Goal: Information Seeking & Learning: Learn about a topic

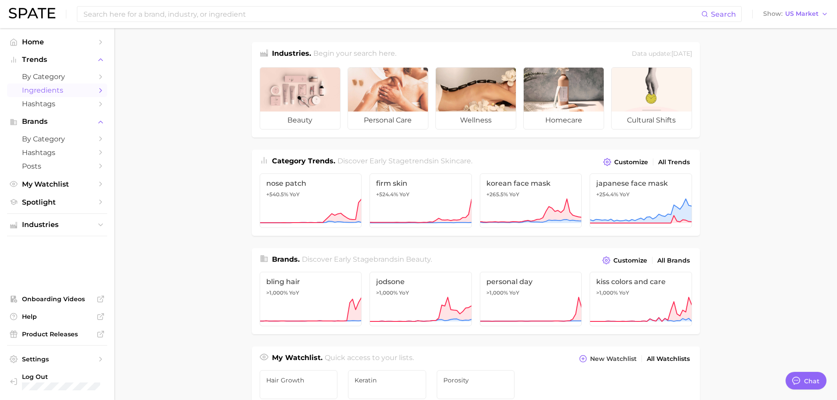
click at [54, 90] on span "Ingredients" at bounding box center [57, 90] width 70 height 8
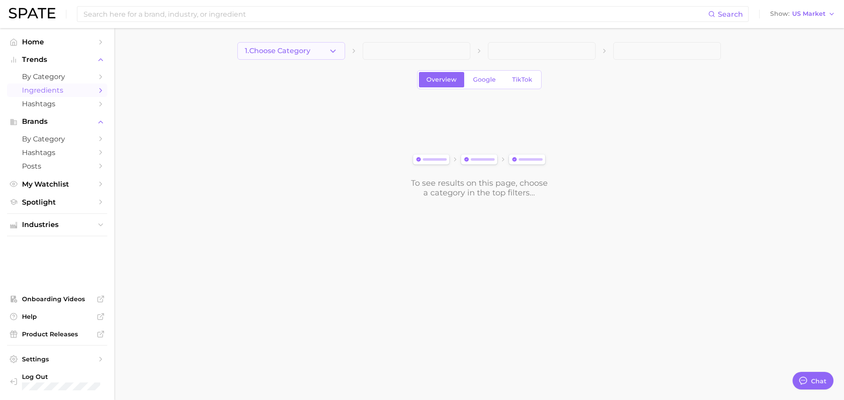
click at [333, 50] on icon "button" at bounding box center [332, 51] width 9 height 9
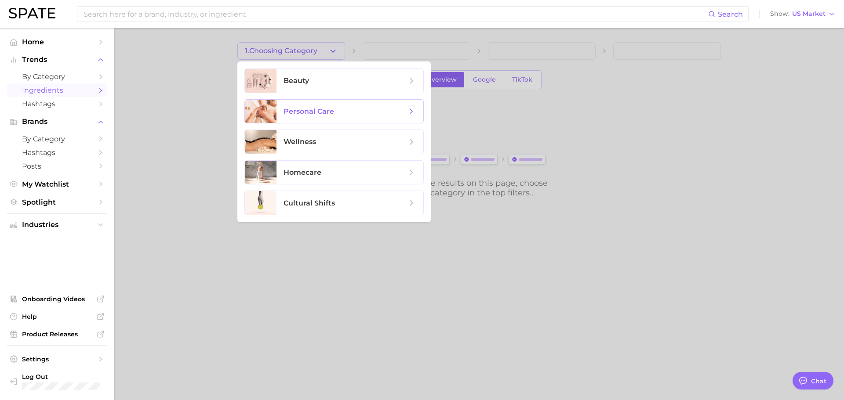
click at [389, 112] on span "personal care" at bounding box center [344, 112] width 123 height 10
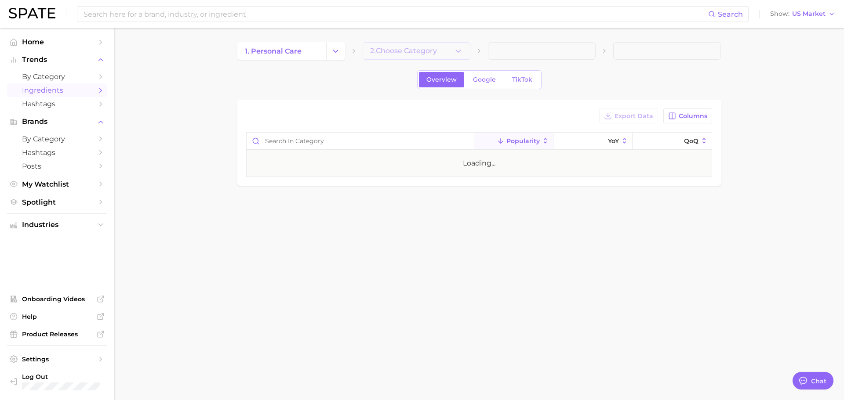
type textarea "x"
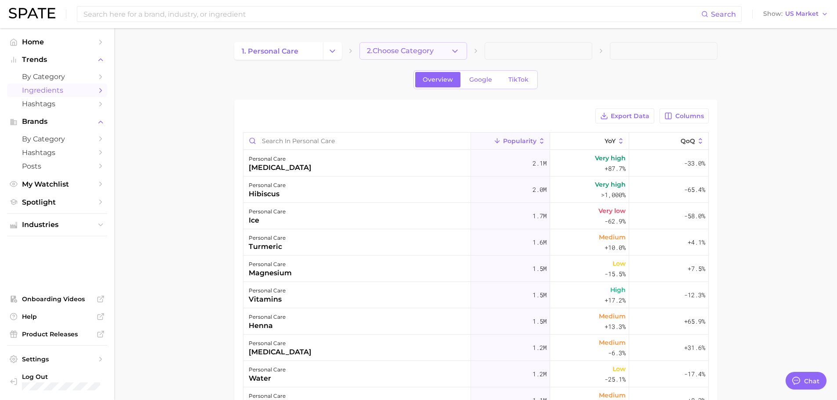
click at [437, 52] on button "2. Choose Category" at bounding box center [413, 51] width 108 height 18
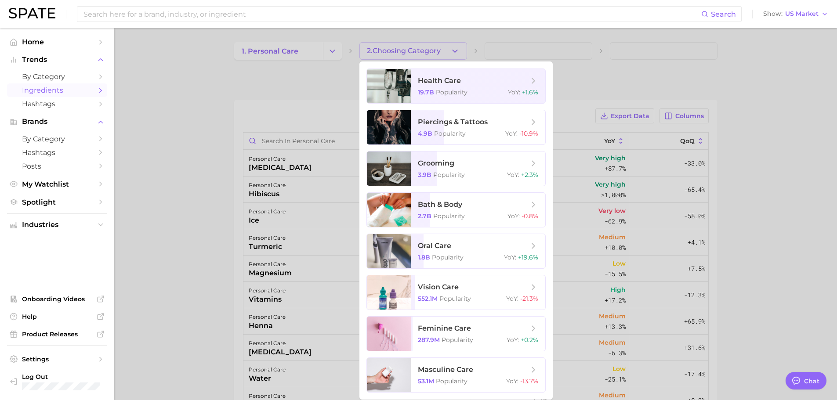
click at [297, 53] on div at bounding box center [418, 200] width 837 height 400
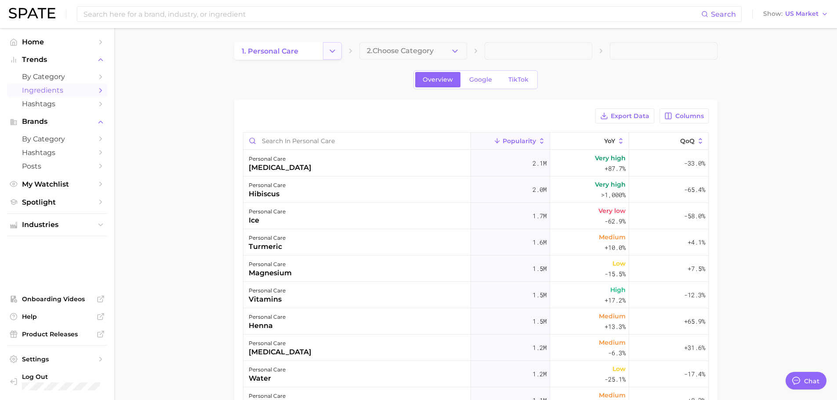
click at [324, 47] on button "Change Category" at bounding box center [332, 51] width 19 height 18
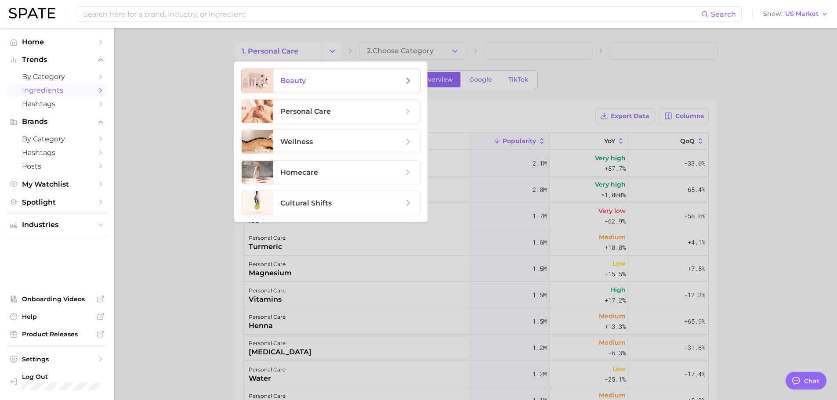
click at [288, 83] on span "beauty" at bounding box center [292, 80] width 25 height 8
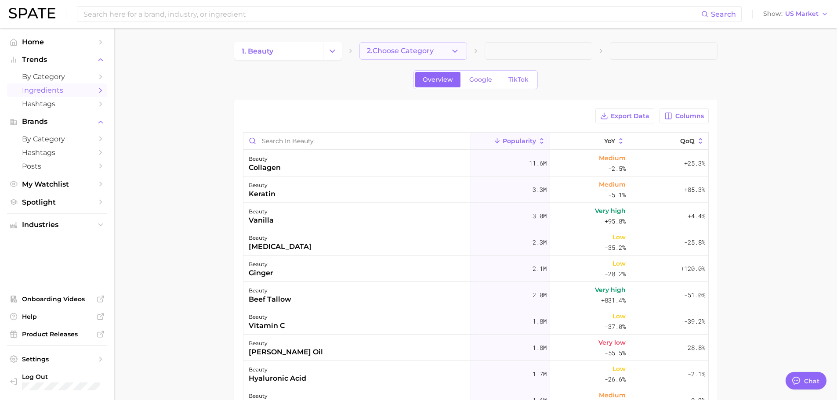
click at [454, 51] on icon "button" at bounding box center [454, 51] width 9 height 9
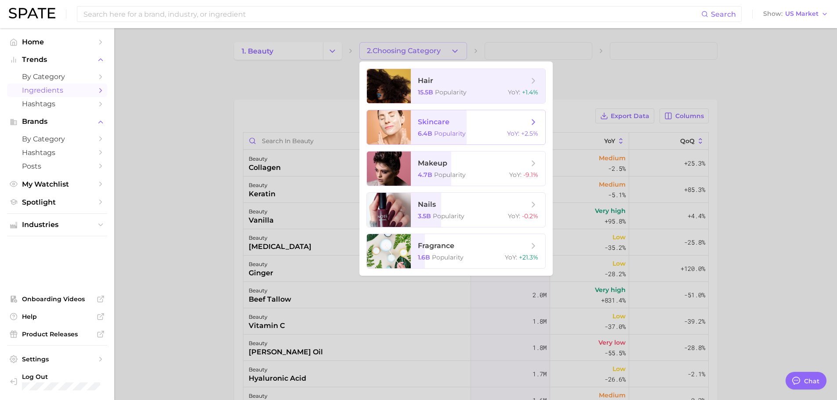
click at [473, 127] on span "skincare 6.4b Popularity YoY : +2.5%" at bounding box center [478, 127] width 134 height 34
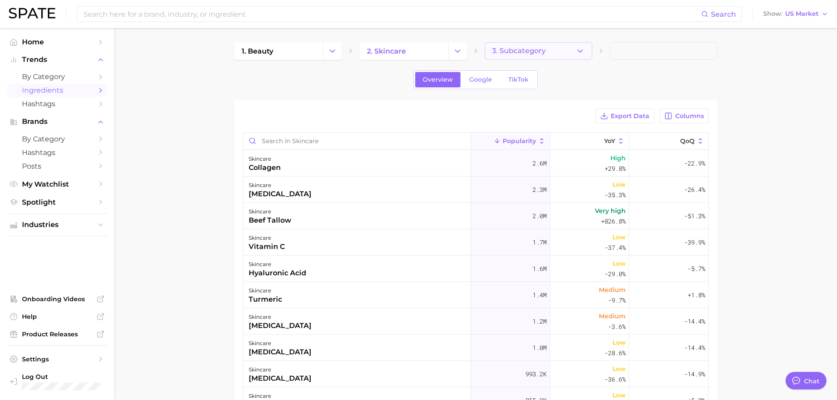
click at [572, 46] on button "3. Subcategory" at bounding box center [539, 51] width 108 height 18
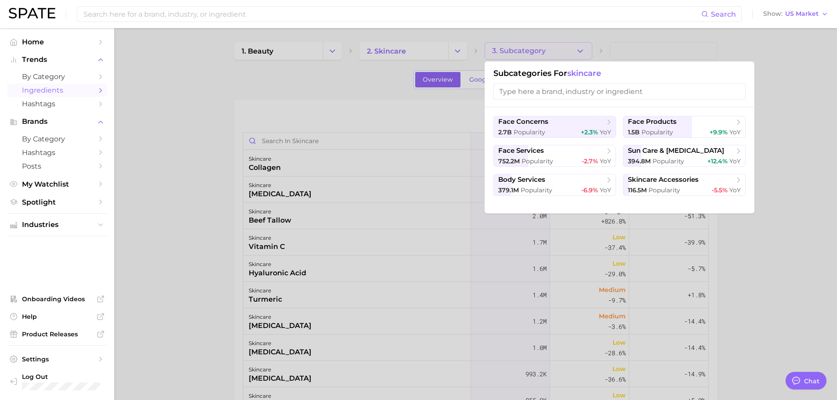
click at [564, 91] on input "search" at bounding box center [619, 91] width 252 height 16
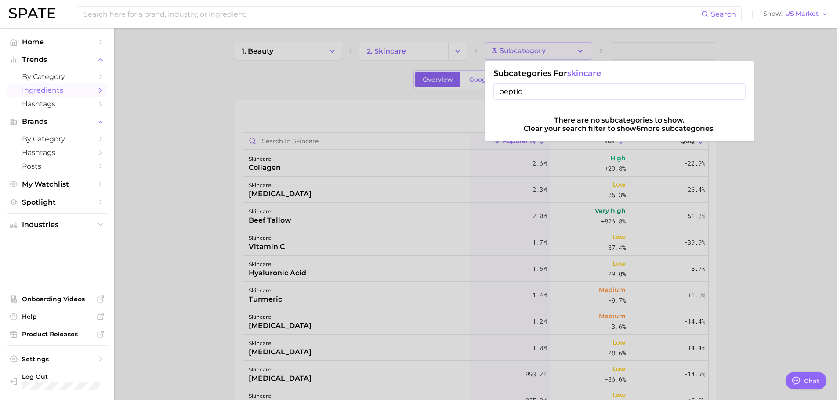
type input "peptide"
click at [736, 93] on input "peptide" at bounding box center [619, 91] width 252 height 16
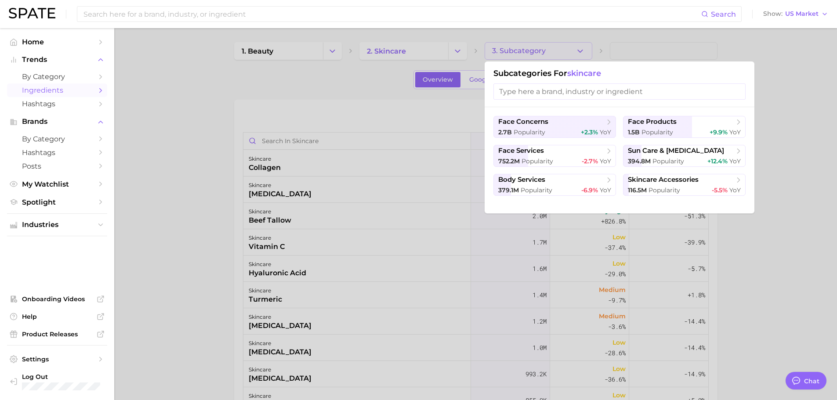
click at [201, 78] on div at bounding box center [418, 200] width 837 height 400
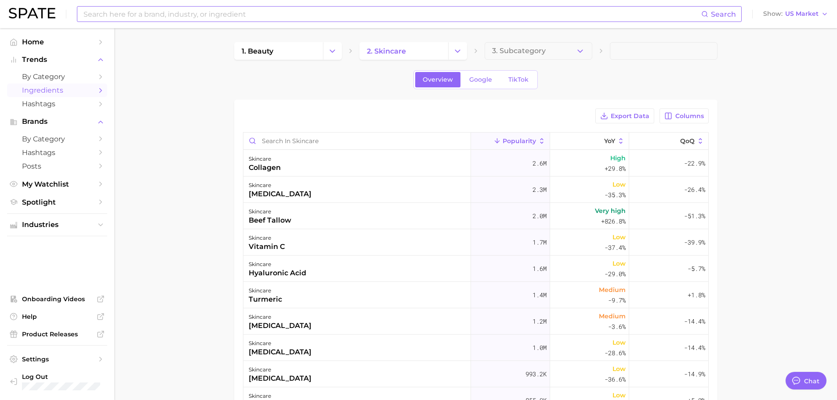
click at [181, 13] on input at bounding box center [392, 14] width 619 height 15
type input "p"
type input "peptides"
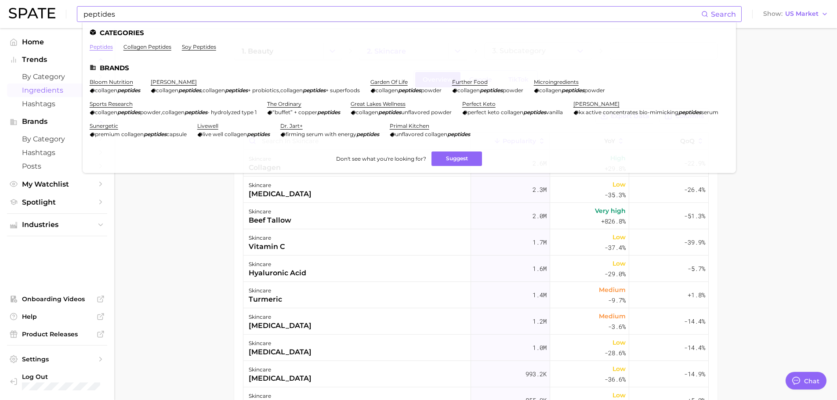
click at [104, 46] on link "peptides" at bounding box center [101, 46] width 23 height 7
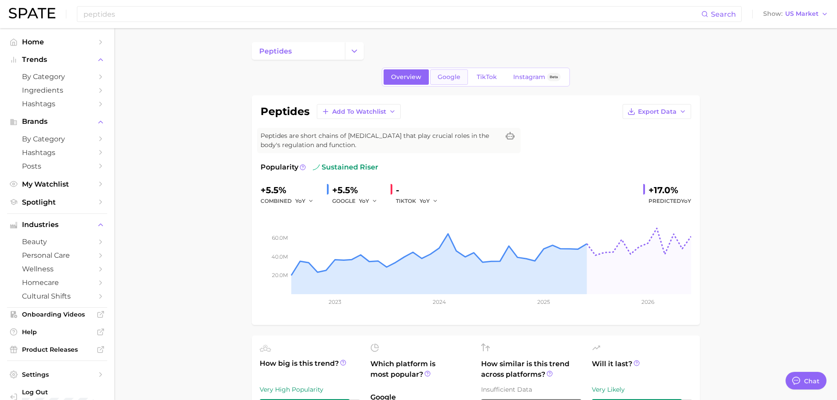
click at [447, 78] on span "Google" at bounding box center [449, 76] width 23 height 7
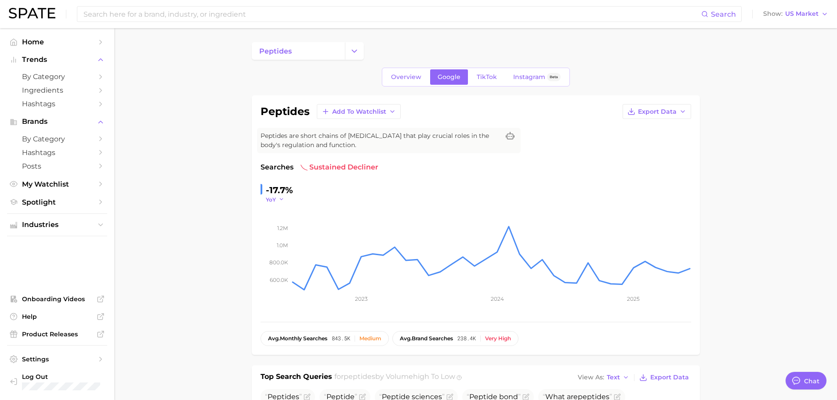
click at [279, 197] on icon "button" at bounding box center [282, 199] width 6 height 6
click at [493, 77] on span "TikTok" at bounding box center [487, 76] width 20 height 7
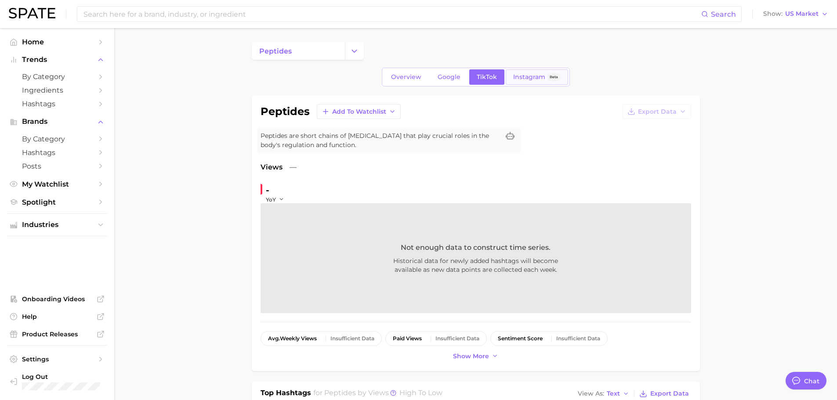
click at [515, 79] on span "Instagram" at bounding box center [529, 76] width 32 height 7
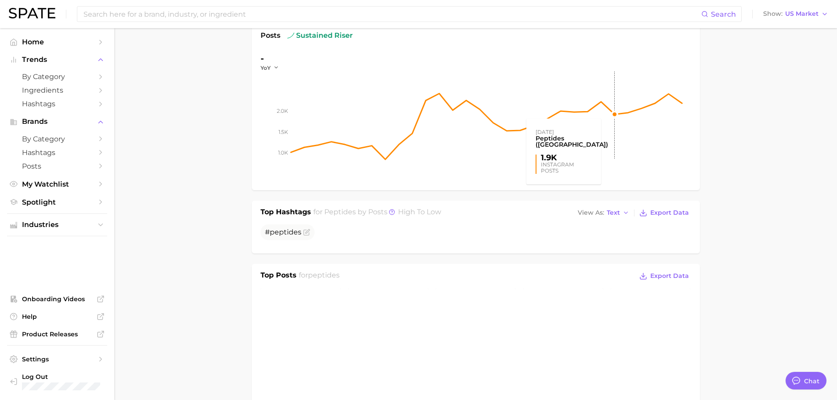
scroll to position [44, 0]
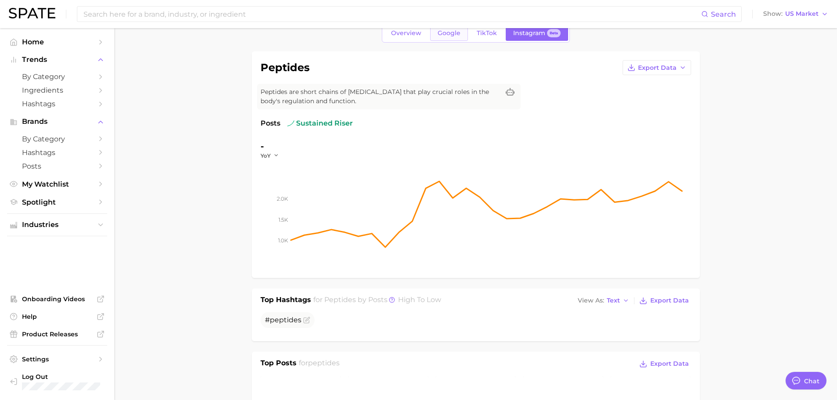
click at [452, 37] on link "Google" at bounding box center [449, 32] width 38 height 15
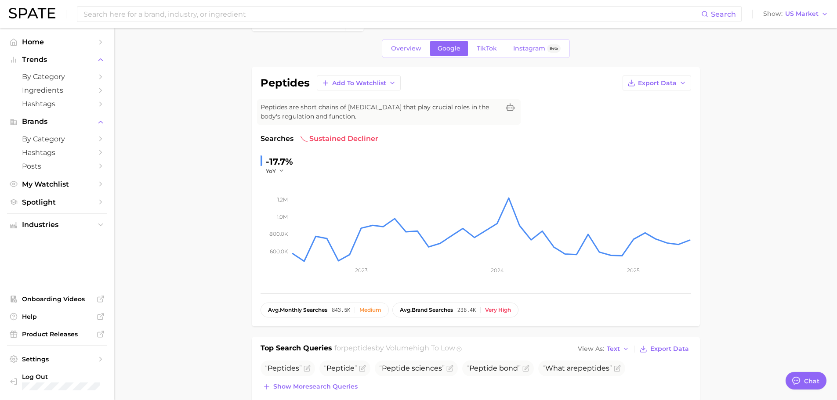
scroll to position [44, 0]
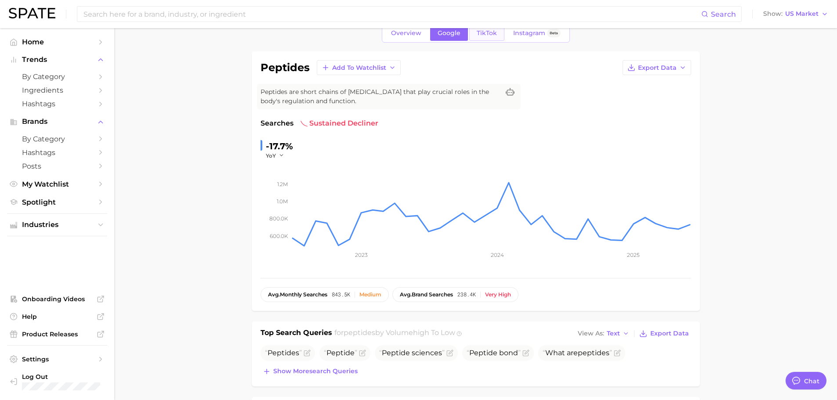
click at [480, 32] on span "TikTok" at bounding box center [487, 32] width 20 height 7
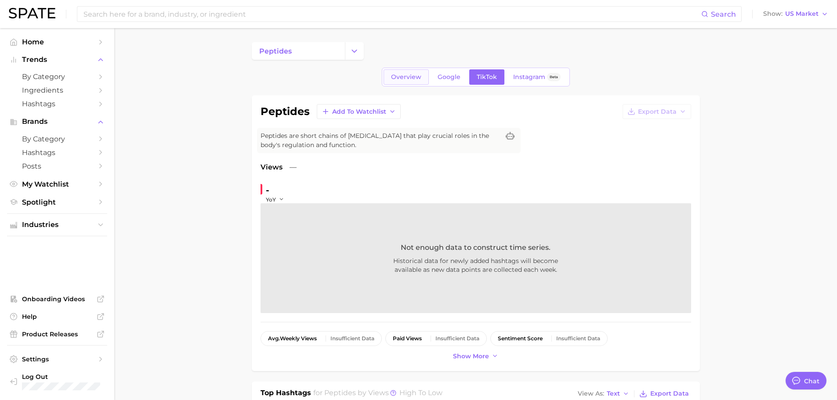
click at [407, 80] on span "Overview" at bounding box center [406, 76] width 30 height 7
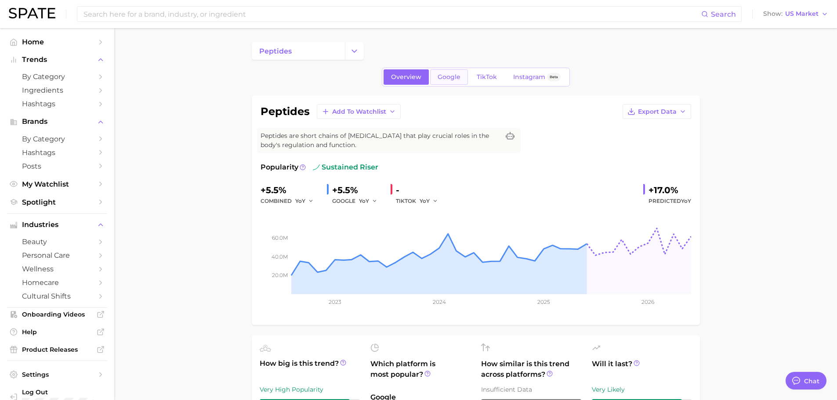
click at [445, 72] on link "Google" at bounding box center [449, 76] width 38 height 15
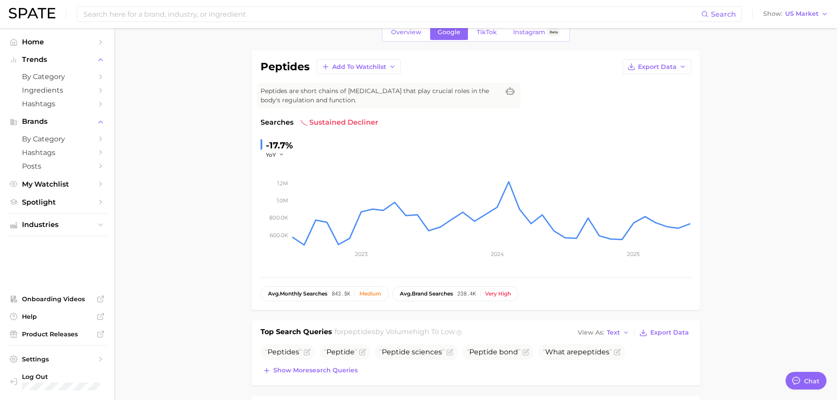
scroll to position [88, 0]
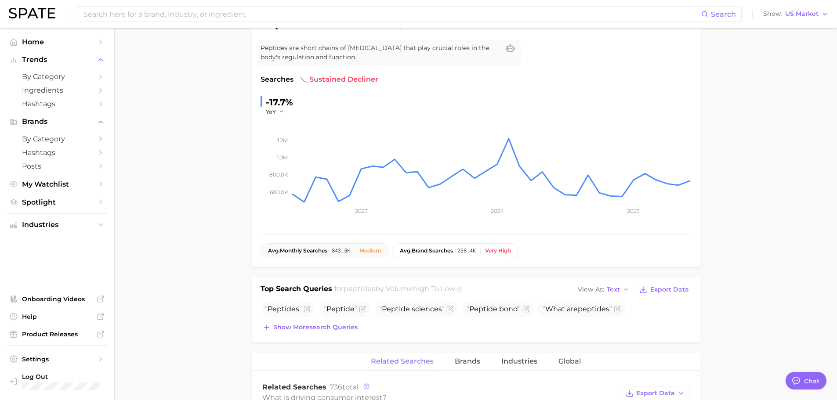
click at [364, 251] on div "Medium" at bounding box center [370, 251] width 22 height 6
click at [292, 251] on span "avg. monthly searches" at bounding box center [297, 251] width 59 height 6
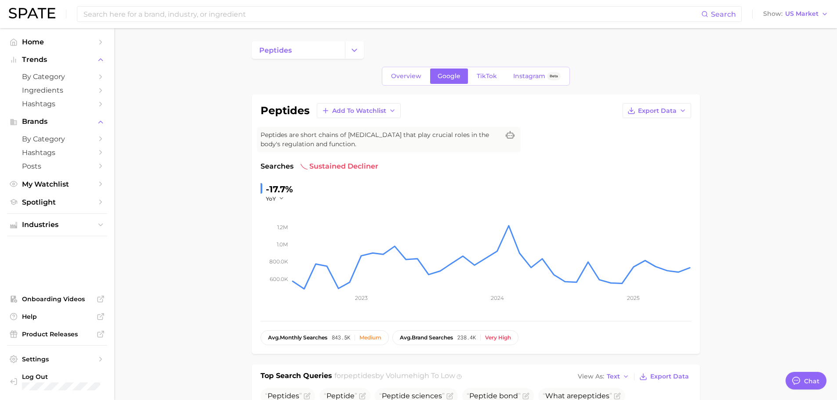
scroll to position [0, 0]
click at [486, 76] on span "TikTok" at bounding box center [487, 76] width 20 height 7
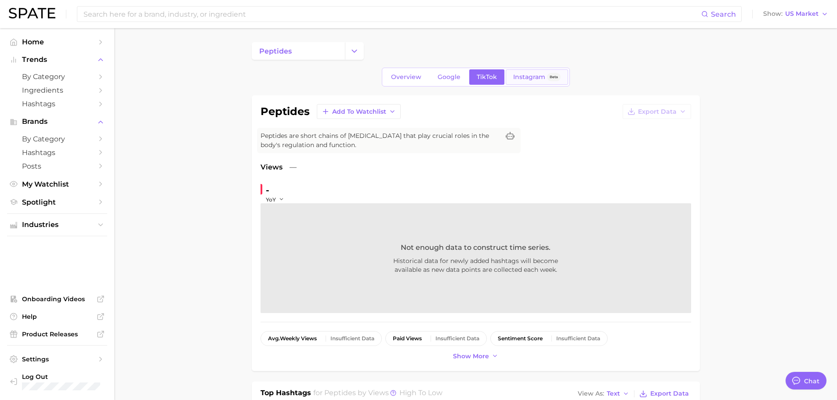
click at [533, 80] on span "Instagram" at bounding box center [529, 76] width 32 height 7
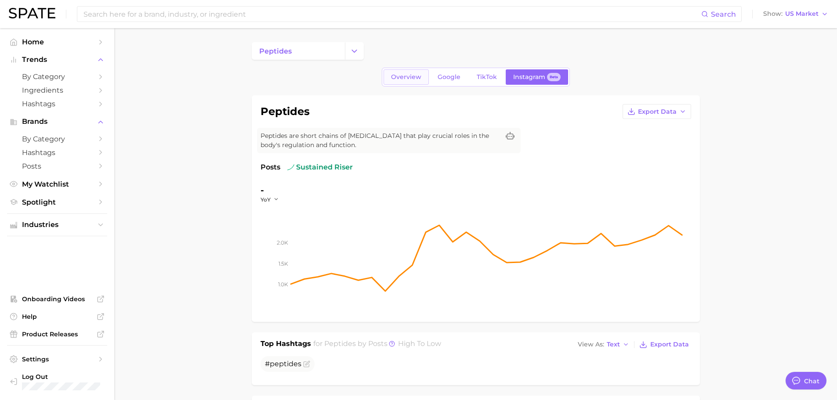
click at [403, 70] on link "Overview" at bounding box center [406, 76] width 45 height 15
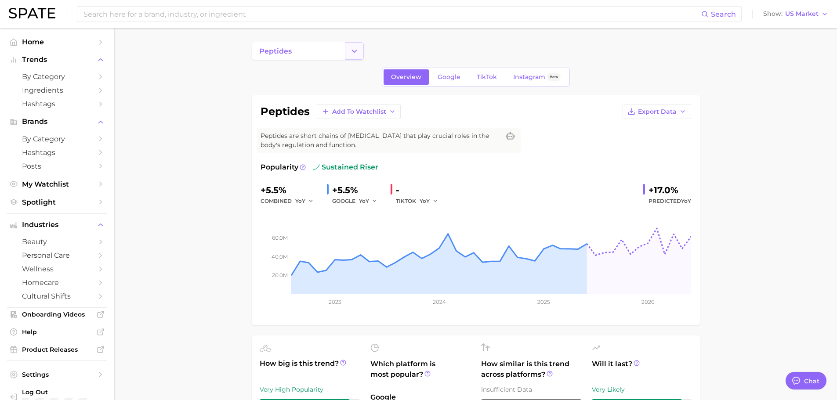
click at [352, 47] on icon "Change Category" at bounding box center [354, 51] width 9 height 9
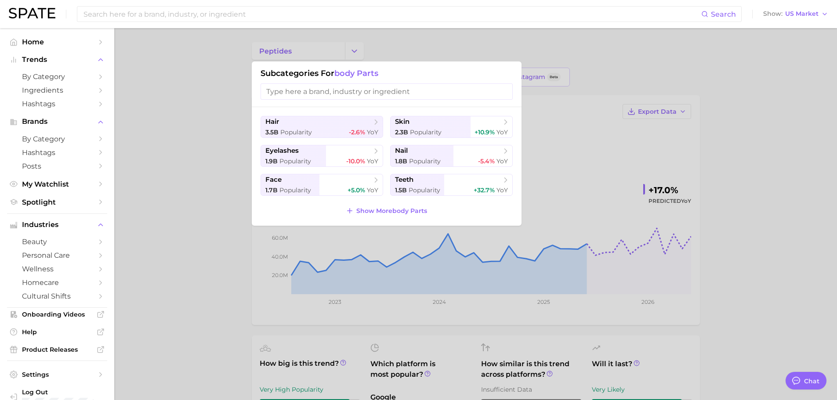
click at [209, 130] on div at bounding box center [418, 200] width 837 height 400
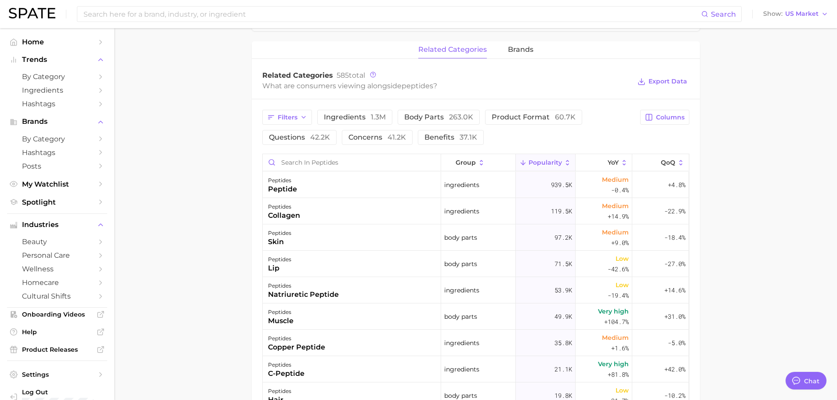
scroll to position [395, 0]
click at [558, 181] on span "939.5k" at bounding box center [561, 184] width 21 height 11
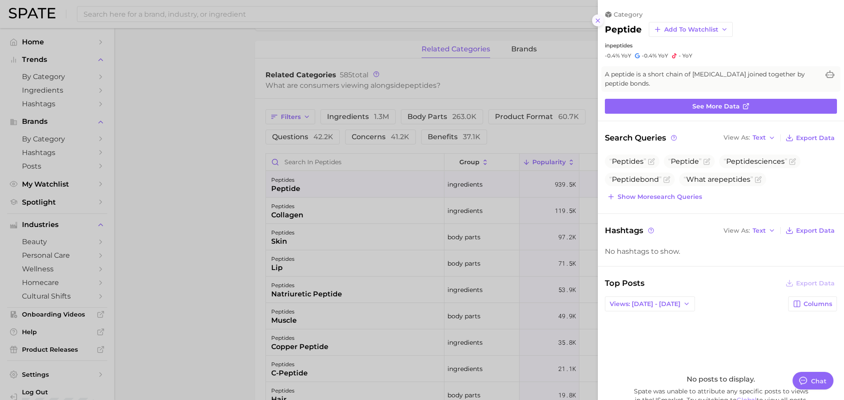
click at [598, 20] on line at bounding box center [598, 21] width 4 height 4
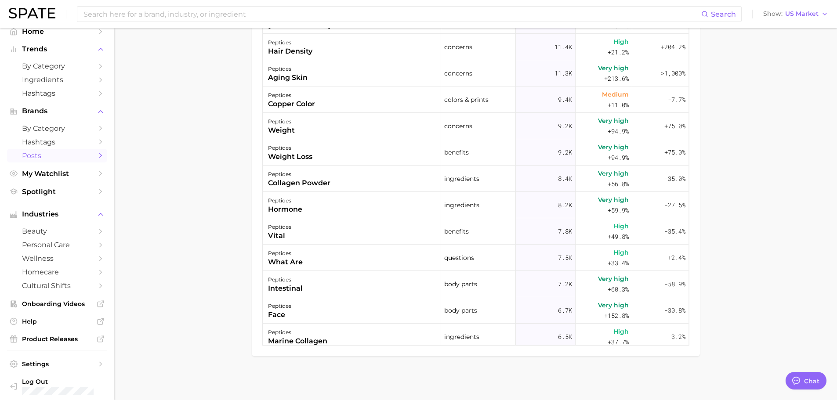
scroll to position [15, 0]
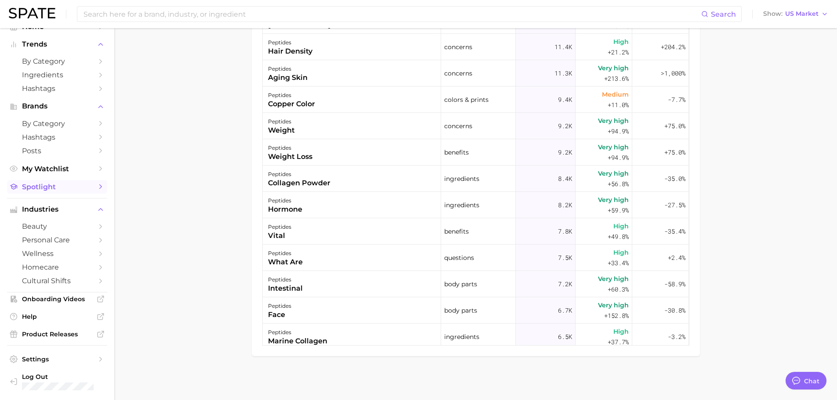
click at [90, 191] on link "Spotlight" at bounding box center [57, 187] width 100 height 14
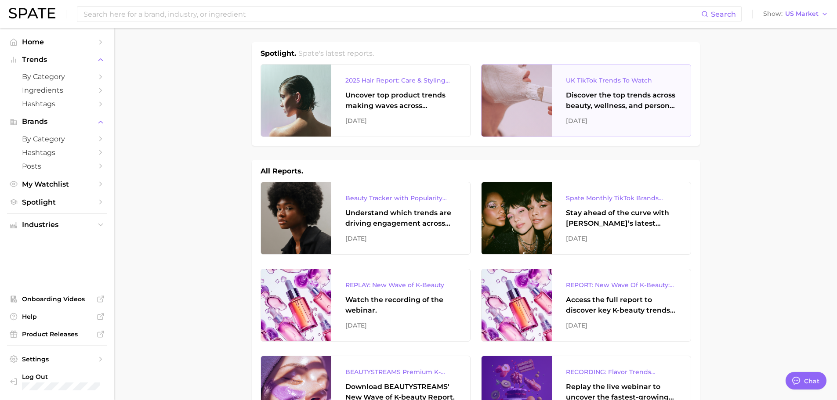
click at [602, 85] on div "UK TikTok Trends To Watch" at bounding box center [621, 80] width 111 height 11
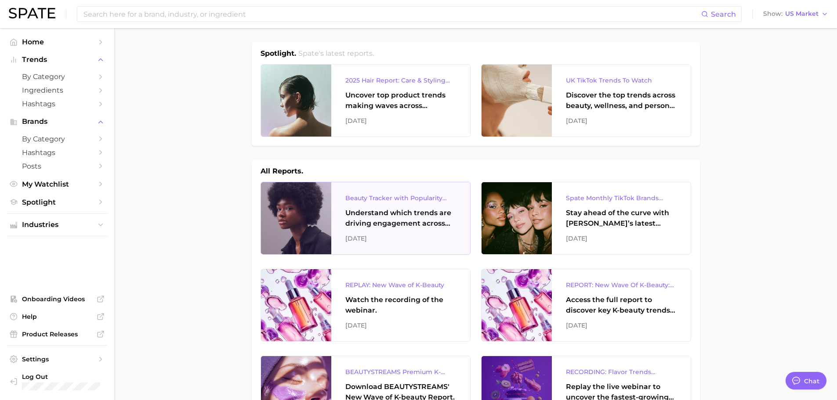
click at [379, 201] on div "Beauty Tracker with Popularity Index" at bounding box center [400, 198] width 111 height 11
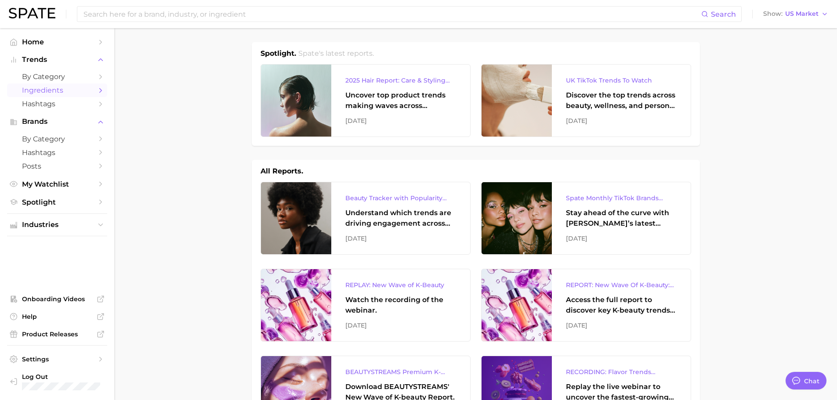
click at [66, 87] on span "Ingredients" at bounding box center [57, 90] width 70 height 8
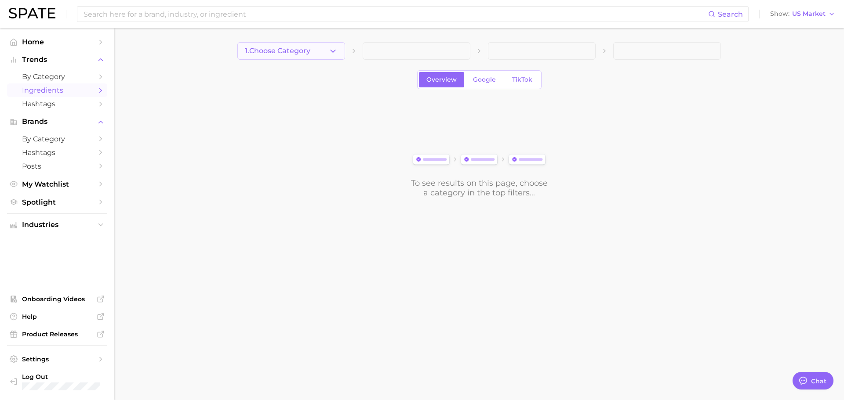
click at [325, 51] on button "1. Choose Category" at bounding box center [291, 51] width 108 height 18
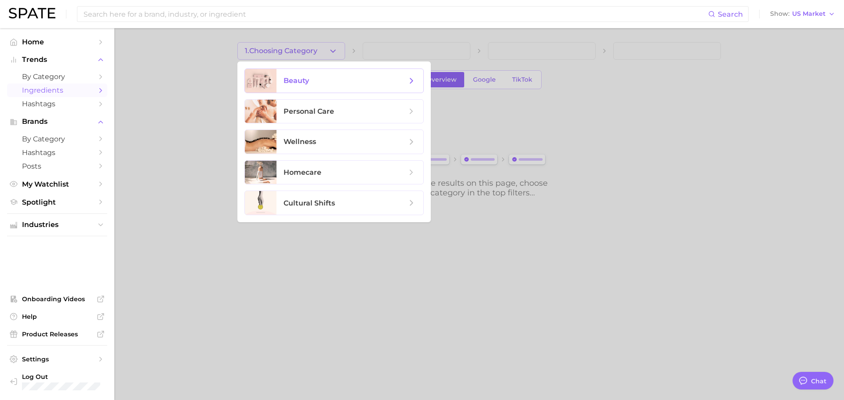
click at [359, 76] on span "beauty" at bounding box center [344, 81] width 123 height 10
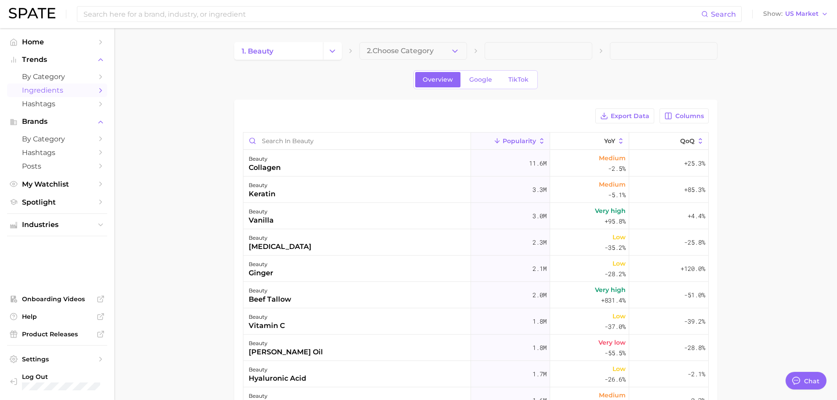
click at [466, 54] on button "2. Choose Category" at bounding box center [413, 51] width 108 height 18
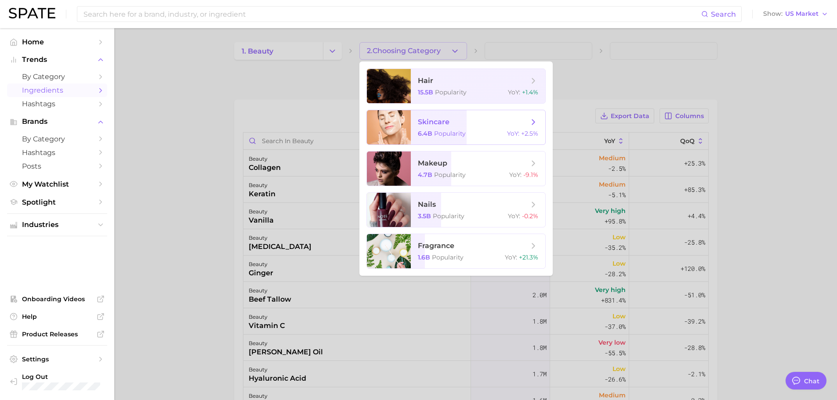
click at [525, 129] on span "skincare 6.4b Popularity YoY : +2.5%" at bounding box center [478, 127] width 134 height 34
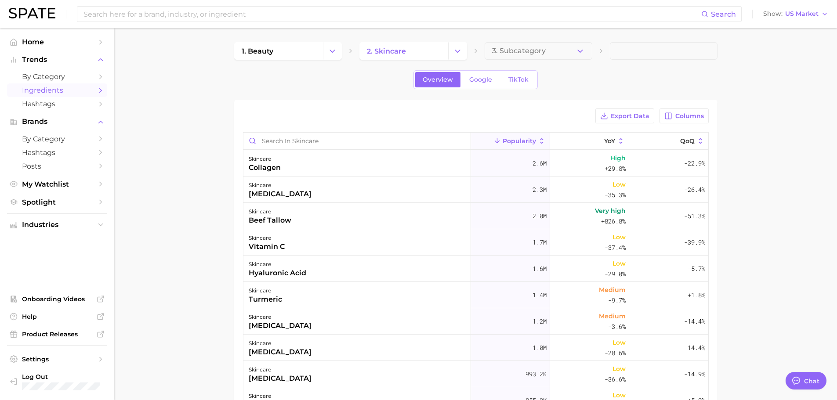
click at [540, 45] on button "3. Subcategory" at bounding box center [539, 51] width 108 height 18
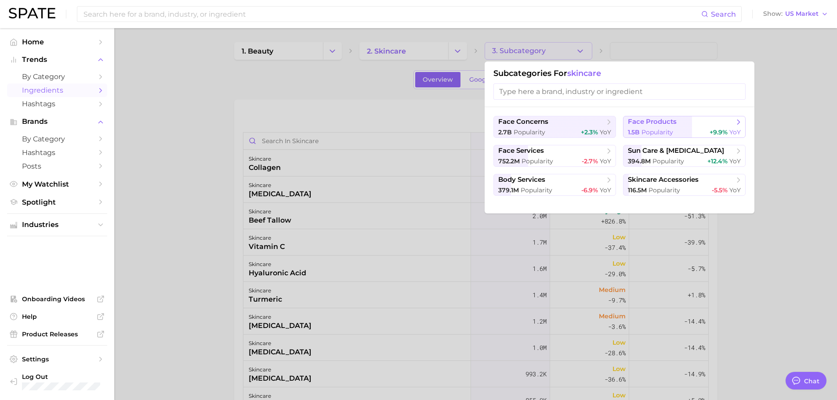
click at [737, 120] on icon at bounding box center [738, 122] width 9 height 9
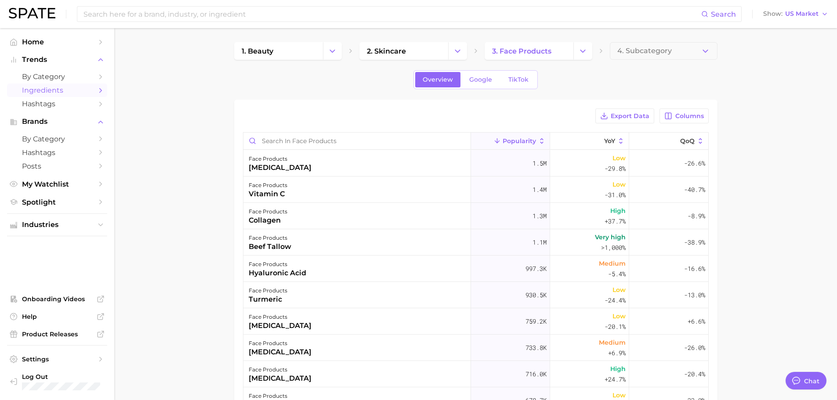
click at [651, 48] on span "4. Subcategory" at bounding box center [644, 51] width 54 height 8
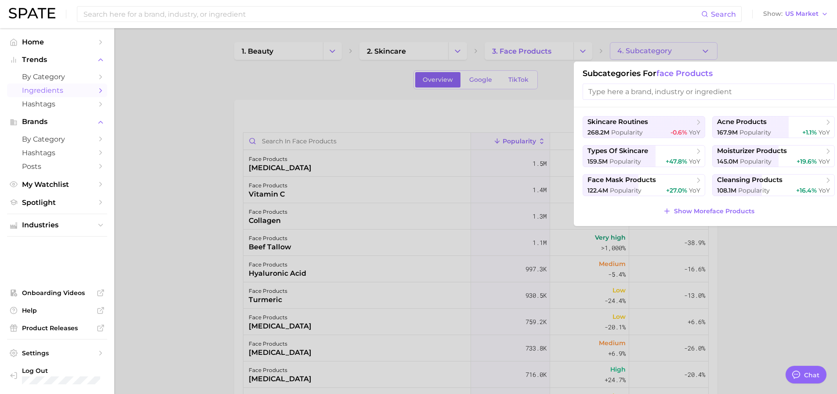
click at [651, 91] on input "search" at bounding box center [709, 91] width 252 height 16
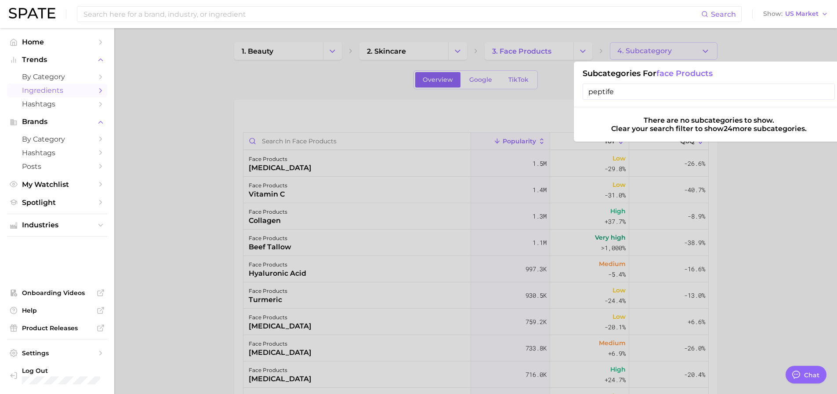
type input "peptifer"
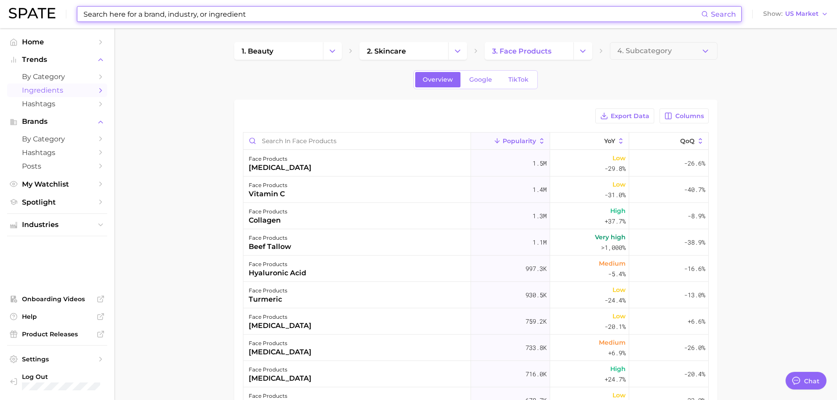
click at [163, 8] on input at bounding box center [392, 14] width 619 height 15
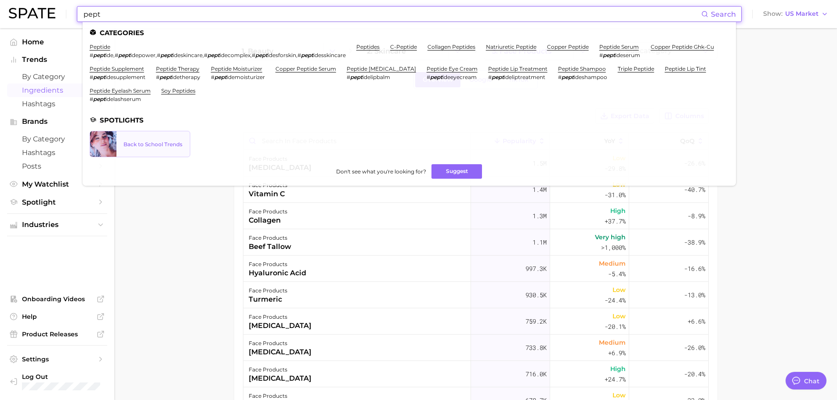
type input "pept"
click at [130, 148] on div "Back to School Trends" at bounding box center [152, 144] width 59 height 7
click at [99, 43] on link "peptide" at bounding box center [100, 46] width 21 height 7
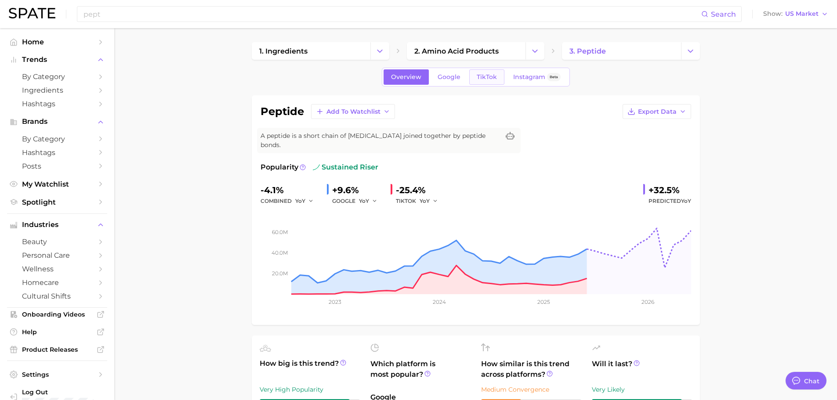
click at [492, 74] on span "TikTok" at bounding box center [487, 76] width 20 height 7
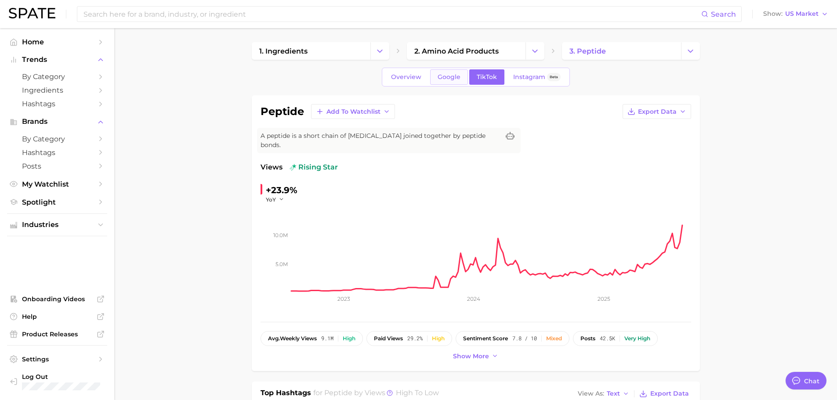
click at [450, 74] on span "Google" at bounding box center [449, 76] width 23 height 7
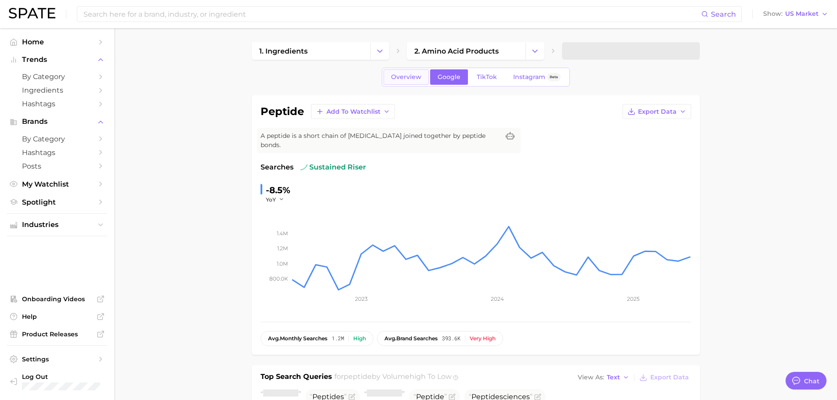
click at [408, 73] on span "Overview" at bounding box center [406, 76] width 30 height 7
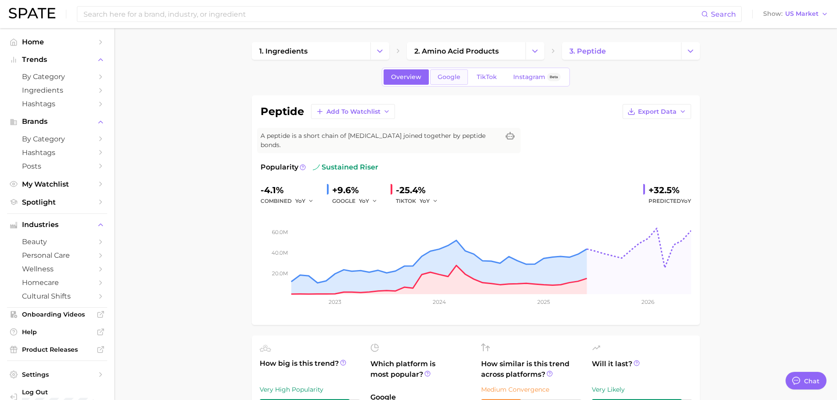
click at [450, 77] on span "Google" at bounding box center [449, 76] width 23 height 7
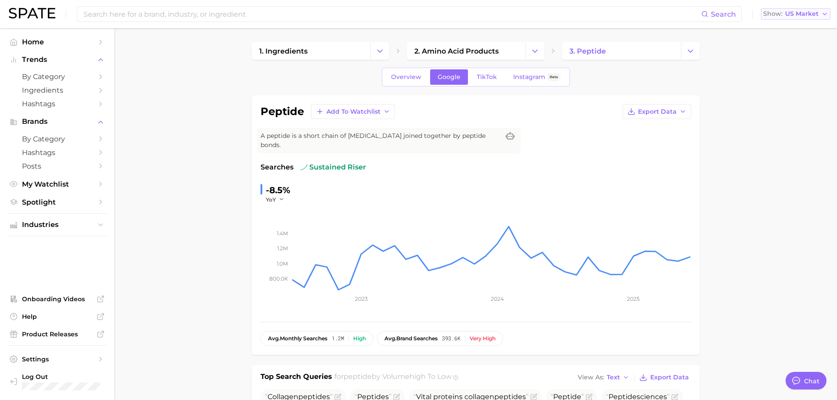
click at [806, 16] on span "US Market" at bounding box center [801, 13] width 33 height 5
click at [791, 109] on button "Global" at bounding box center [792, 108] width 77 height 16
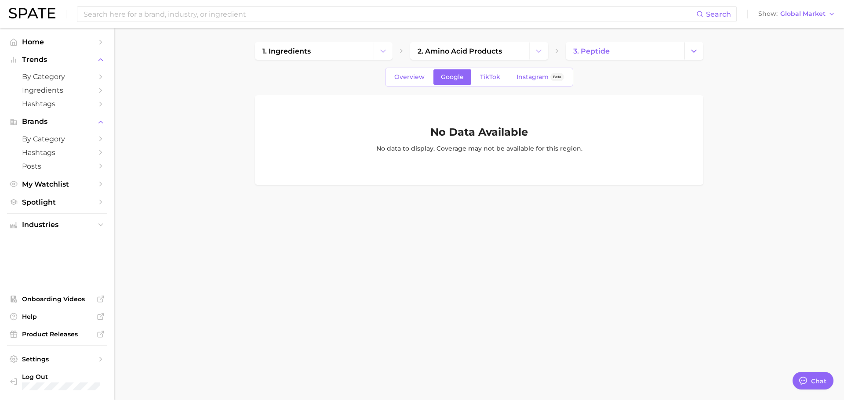
click at [808, 8] on div "Search Show Global Market" at bounding box center [422, 14] width 826 height 28
click at [809, 11] on span "Global Market" at bounding box center [802, 13] width 45 height 5
click at [811, 32] on button "United States" at bounding box center [796, 29] width 81 height 16
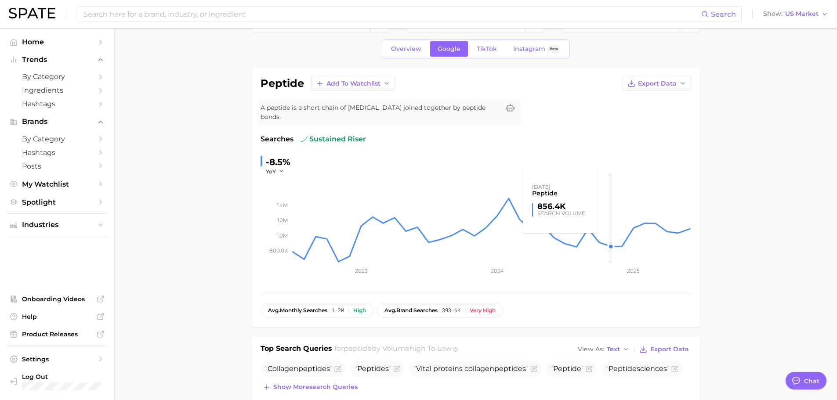
scroll to position [44, 0]
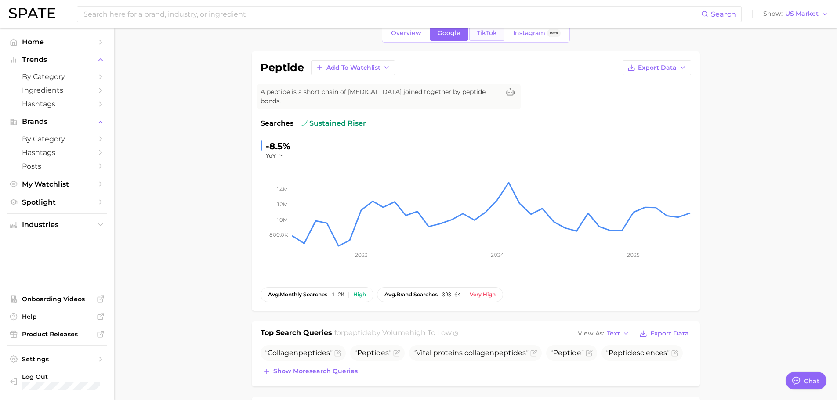
click at [483, 33] on span "TikTok" at bounding box center [487, 32] width 20 height 7
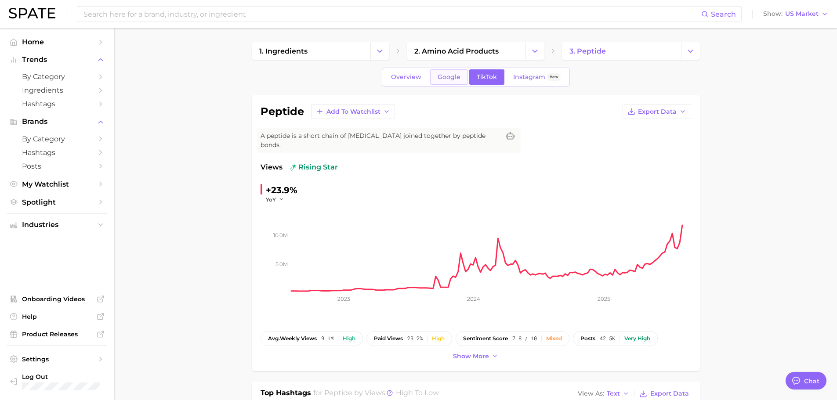
click at [449, 75] on span "Google" at bounding box center [449, 76] width 23 height 7
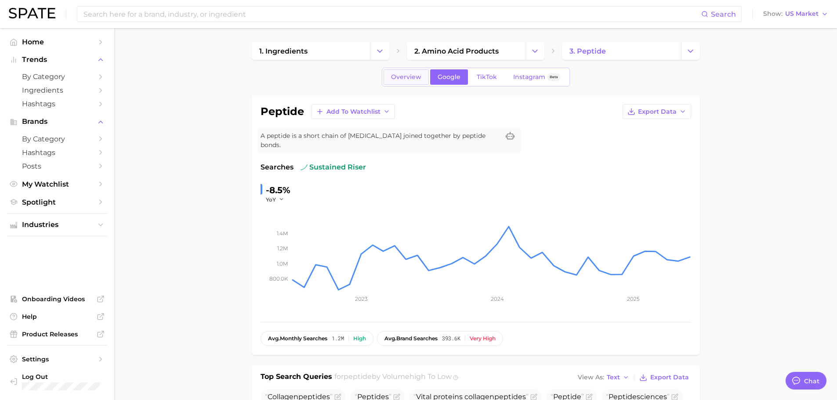
click at [399, 80] on span "Overview" at bounding box center [406, 76] width 30 height 7
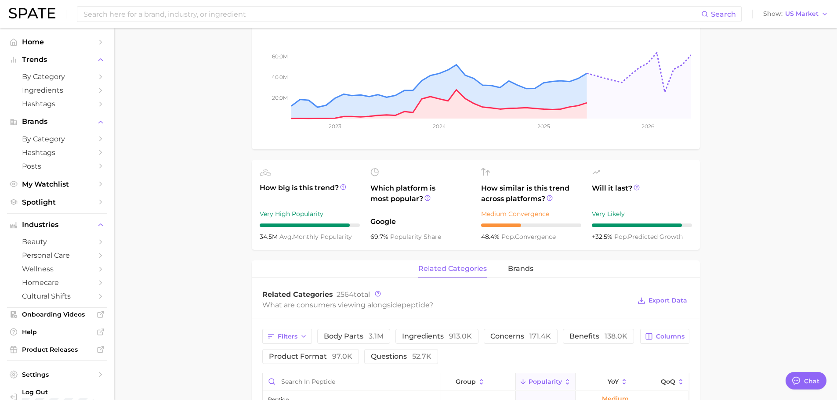
scroll to position [220, 0]
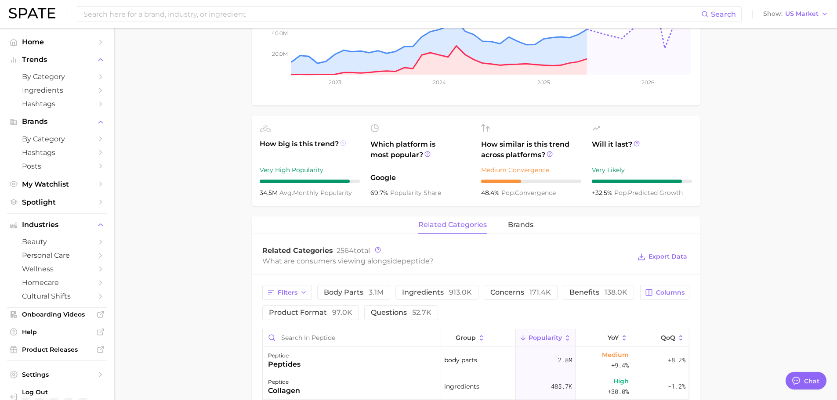
click at [341, 140] on icon at bounding box center [343, 143] width 6 height 6
click at [217, 144] on main "1. ingredients 2. amino acid products 3. peptide Overview Google TikTok Instagr…" at bounding box center [475, 295] width 723 height 975
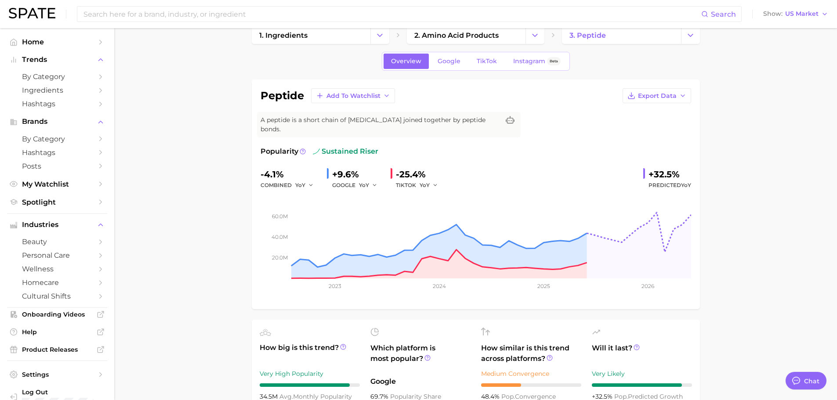
scroll to position [0, 0]
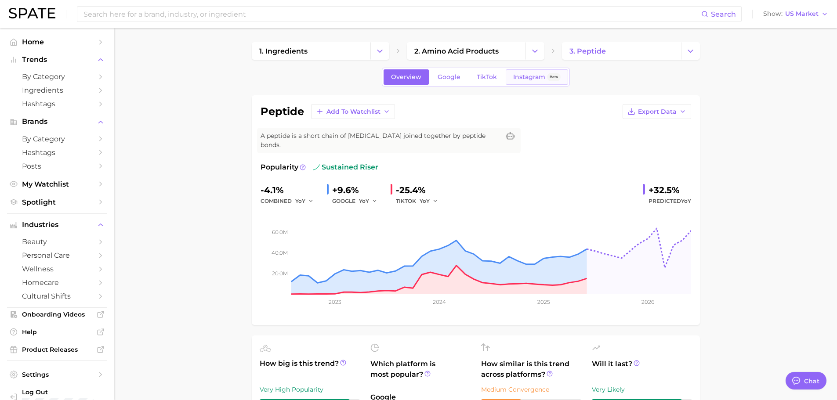
click at [528, 76] on span "Instagram" at bounding box center [529, 76] width 32 height 7
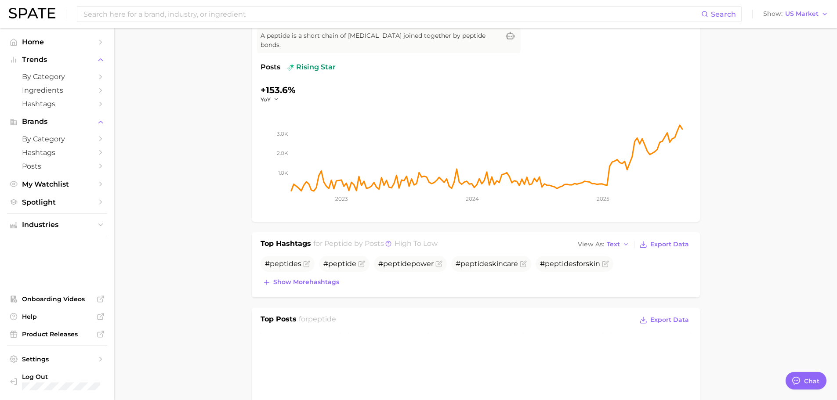
scroll to position [88, 0]
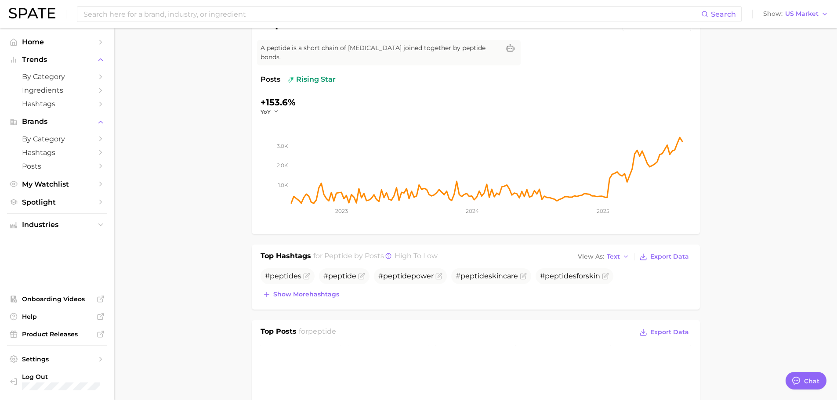
click at [19, 16] on img at bounding box center [32, 13] width 47 height 11
